Goal: Obtain resource: Obtain resource

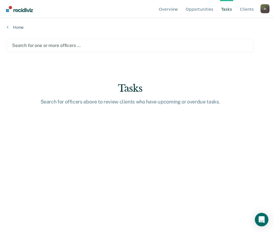
click at [63, 46] on div at bounding box center [130, 45] width 236 height 6
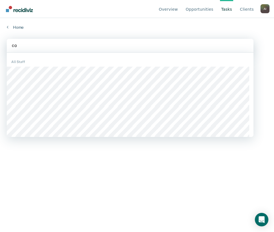
type input "cou"
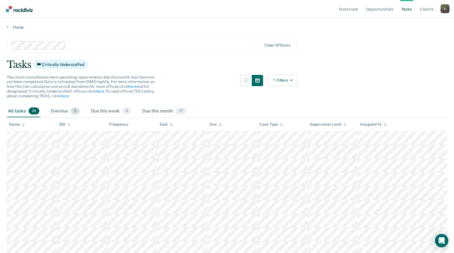
click at [59, 110] on div "Overdue 3" at bounding box center [64, 111] width 31 height 12
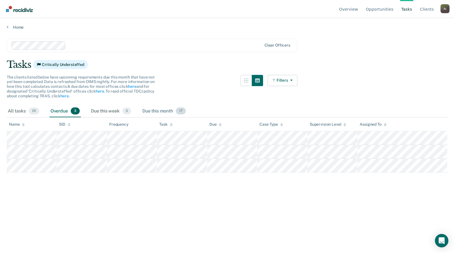
click at [163, 112] on div "Due this month 17" at bounding box center [164, 111] width 46 height 12
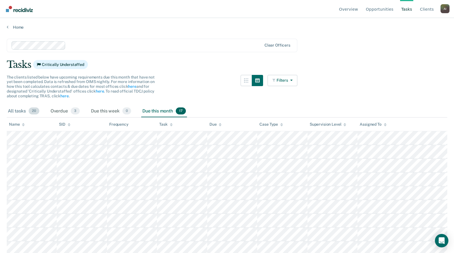
click at [22, 113] on div "All tasks 20" at bounding box center [24, 111] width 34 height 12
click at [57, 110] on div "Overdue 3" at bounding box center [64, 111] width 31 height 12
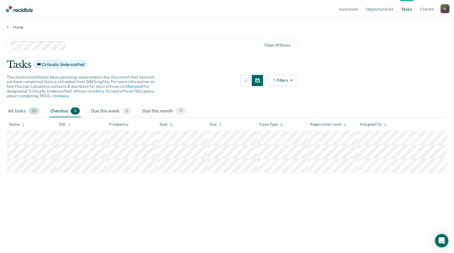
click at [14, 113] on div "All tasks 20" at bounding box center [24, 111] width 34 height 12
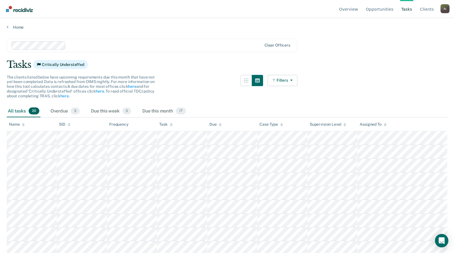
click at [16, 24] on div "Home" at bounding box center [227, 24] width 454 height 12
click at [15, 26] on link "Home" at bounding box center [227, 27] width 441 height 5
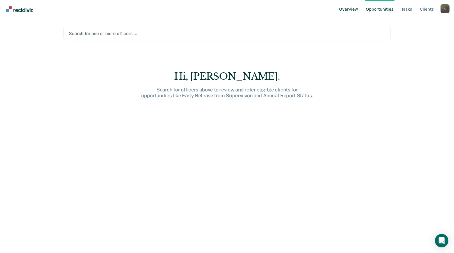
click at [323, 6] on link "Overview" at bounding box center [348, 9] width 21 height 18
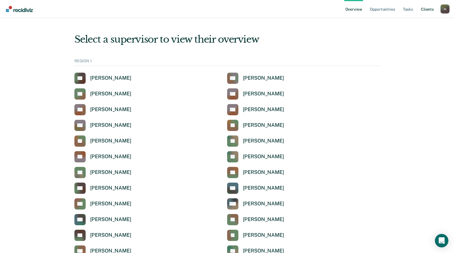
click at [323, 7] on link "Client s" at bounding box center [427, 9] width 15 height 18
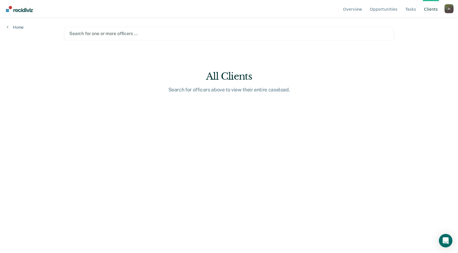
click at [127, 35] on div at bounding box center [229, 33] width 320 height 6
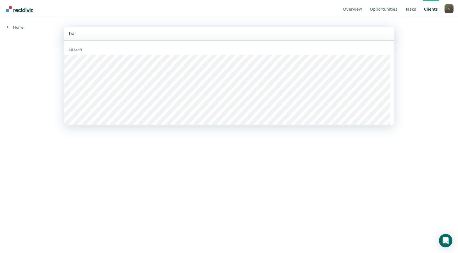
type input "barn"
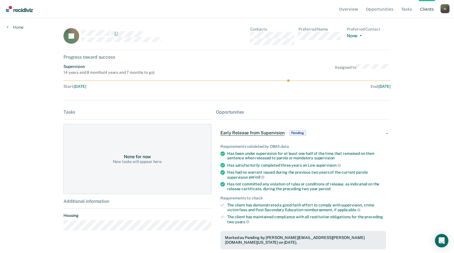
click at [295, 133] on span "Pending" at bounding box center [297, 133] width 17 height 6
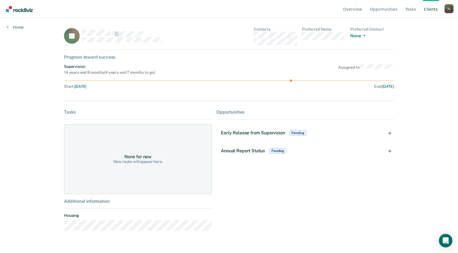
click at [295, 133] on span "Pending" at bounding box center [298, 133] width 17 height 6
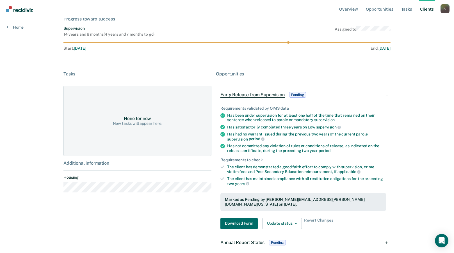
scroll to position [39, 0]
click at [240, 219] on button "Download Form" at bounding box center [238, 223] width 37 height 11
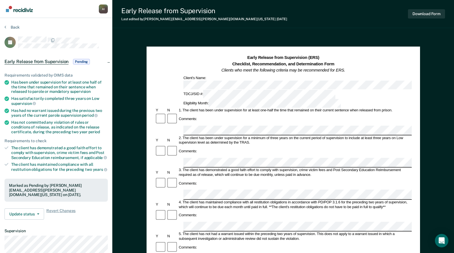
scroll to position [39, 0]
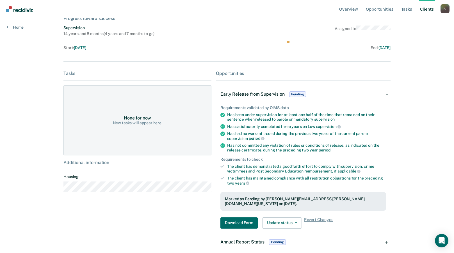
click at [278, 240] on span "Pending" at bounding box center [277, 243] width 17 height 6
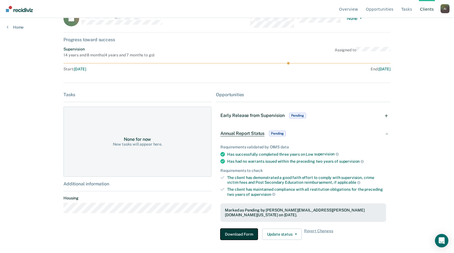
click at [242, 229] on button "Download Form" at bounding box center [238, 234] width 37 height 11
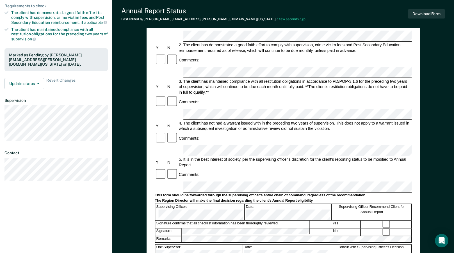
scroll to position [112, 0]
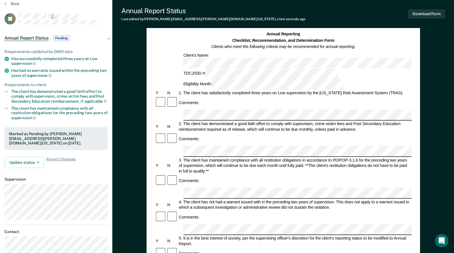
scroll to position [0, 0]
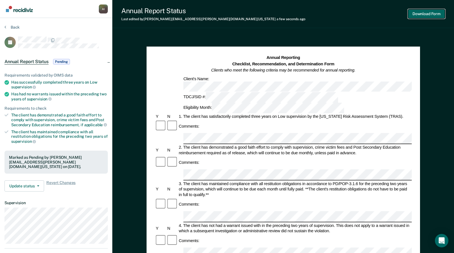
click at [323, 14] on button "Download Form" at bounding box center [426, 13] width 37 height 9
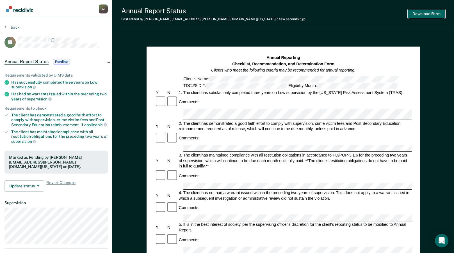
click at [323, 13] on button "Download Form" at bounding box center [426, 13] width 37 height 9
